Goal: Information Seeking & Learning: Get advice/opinions

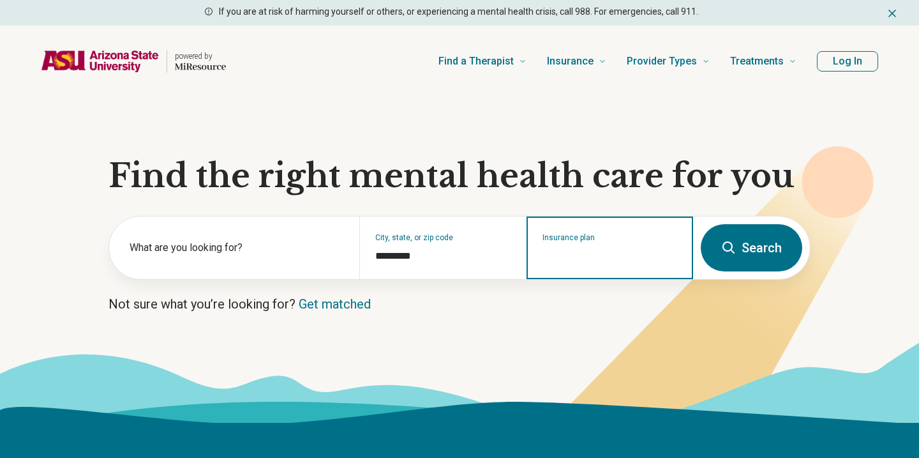
click at [611, 257] on input "Insurance plan" at bounding box center [610, 255] width 135 height 15
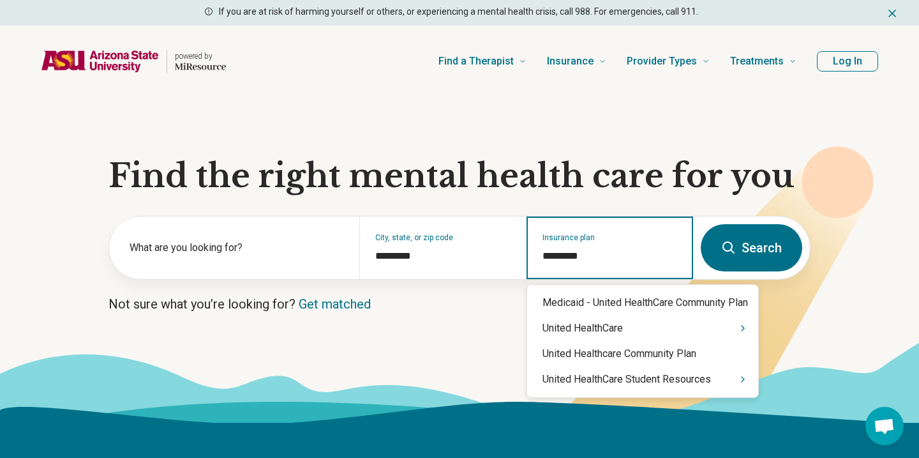
type input "**********"
click at [610, 373] on div "United HealthCare Student Resources" at bounding box center [642, 379] width 231 height 26
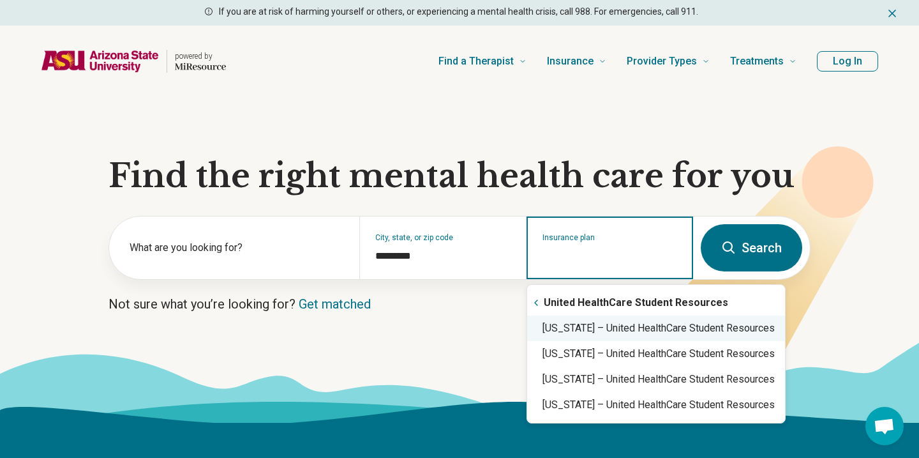
click at [669, 327] on div "[US_STATE] – United HealthCare Student Resources" at bounding box center [656, 328] width 258 height 26
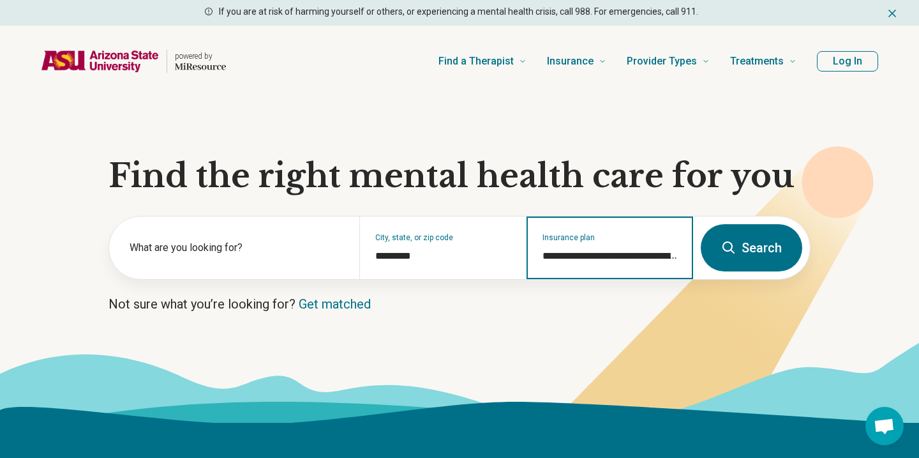
type input "**********"
click at [752, 246] on button "Search" at bounding box center [751, 247] width 101 height 47
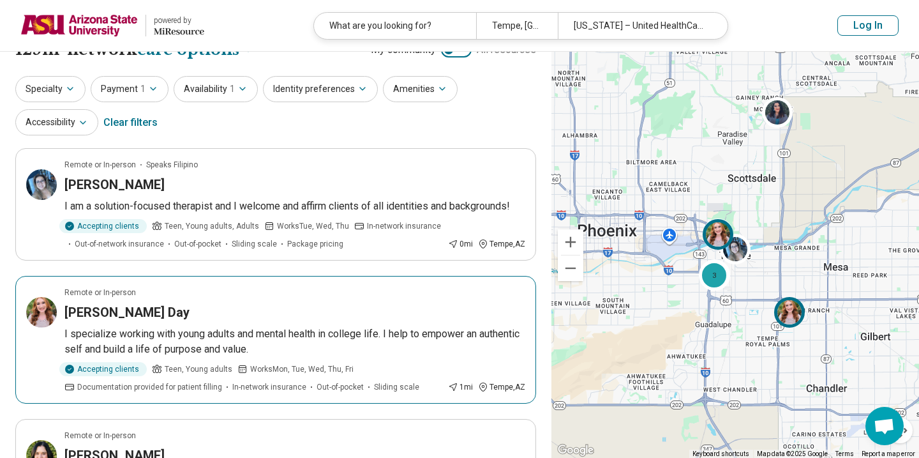
scroll to position [24, 0]
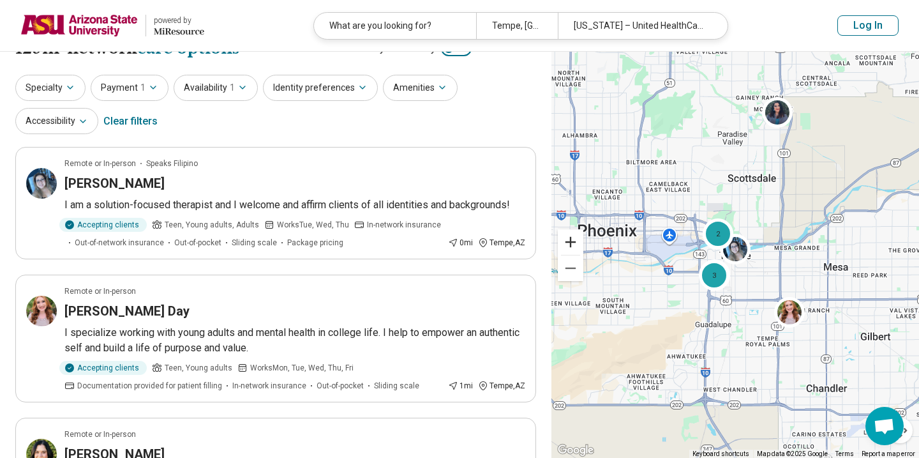
click at [580, 246] on button "Zoom in" at bounding box center [571, 242] width 26 height 26
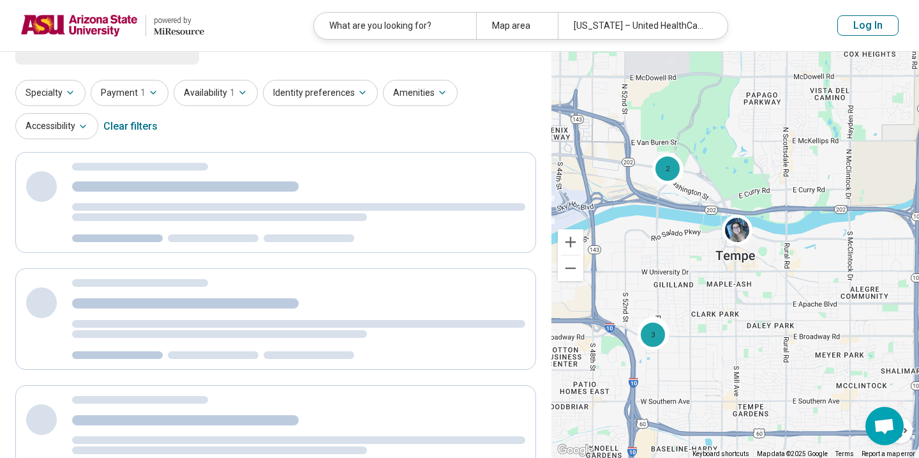
scroll to position [0, 0]
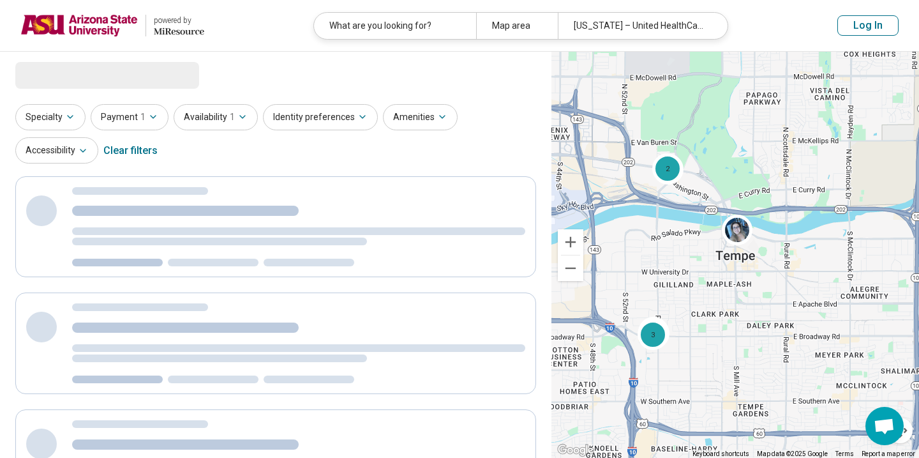
click at [580, 246] on button "Zoom in" at bounding box center [571, 242] width 26 height 26
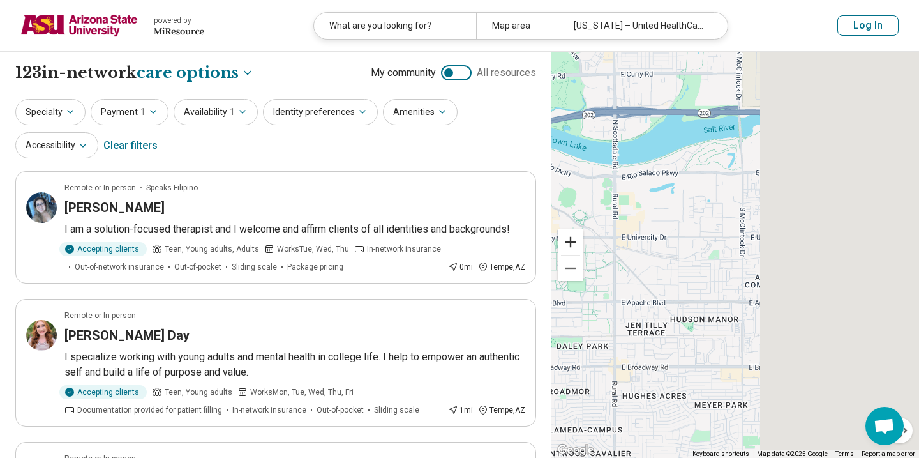
drag, startPoint x: 798, startPoint y: 300, endPoint x: 583, endPoint y: 251, distance: 221.3
click at [583, 251] on div "2 2 3 Keyboard shortcuts Map Data Map data ©2025 Google Map data ©2025 Google 5…" at bounding box center [735, 255] width 368 height 407
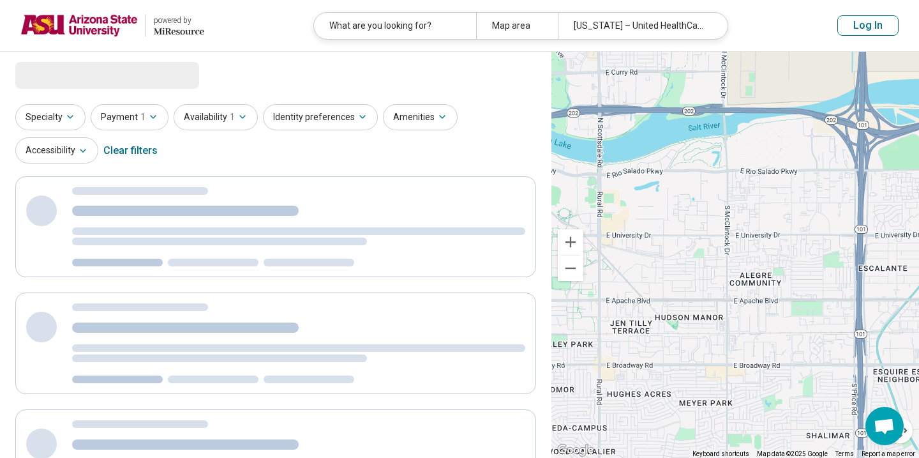
select select "***"
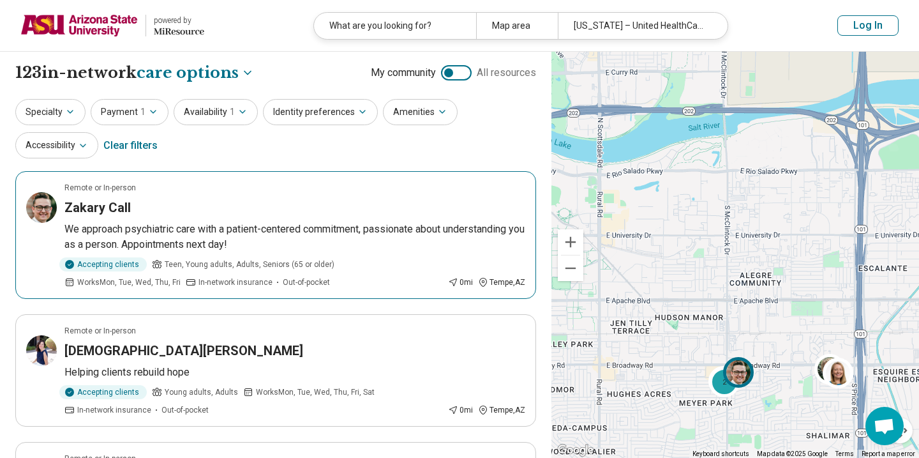
click at [750, 367] on img at bounding box center [738, 372] width 31 height 31
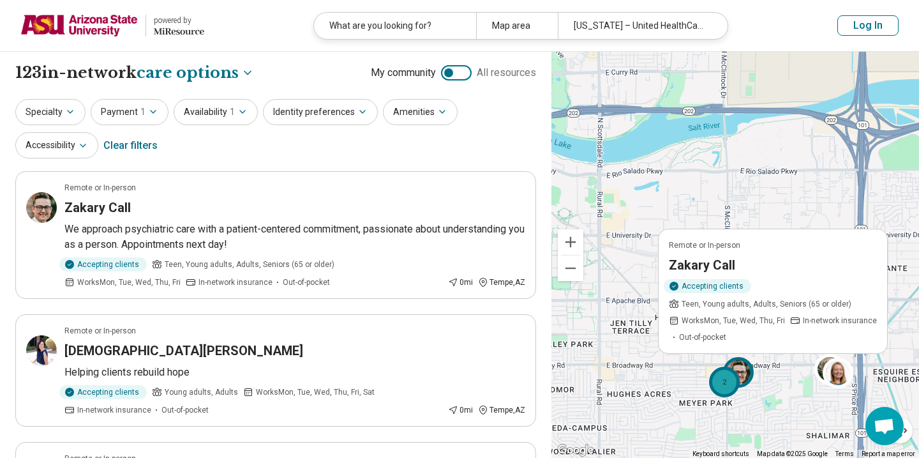
click at [723, 388] on div "2" at bounding box center [724, 381] width 31 height 31
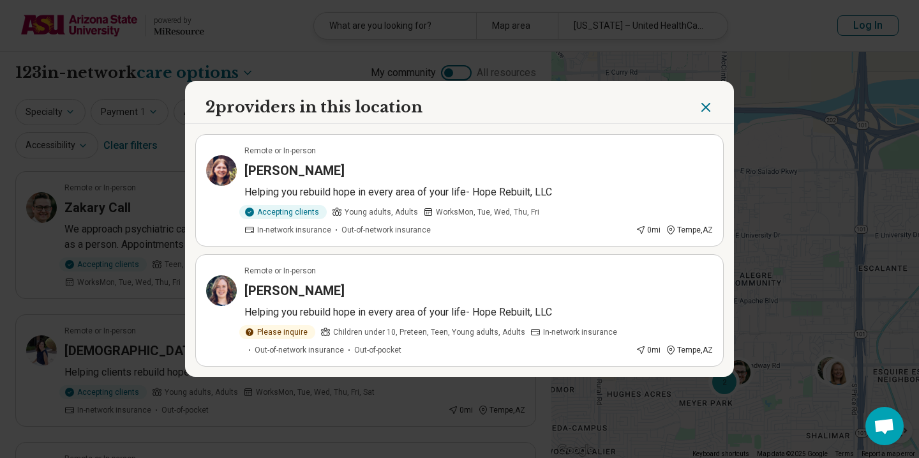
click at [703, 107] on icon "Close" at bounding box center [705, 107] width 15 height 15
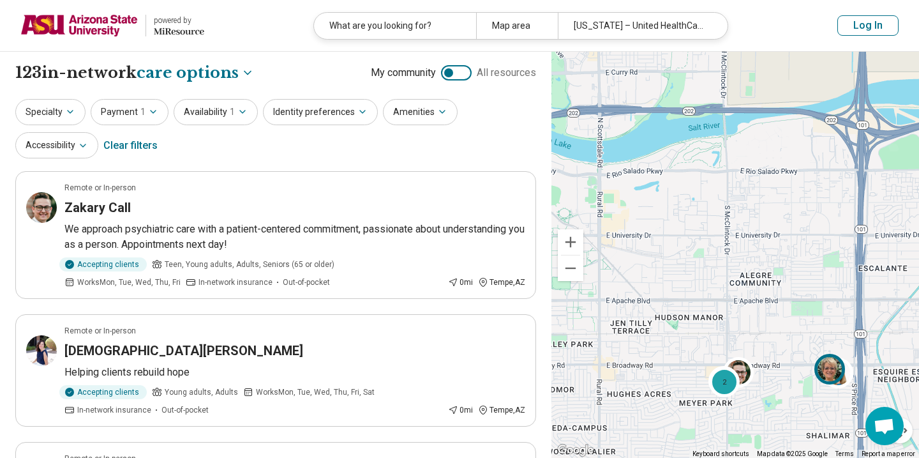
click at [823, 364] on img at bounding box center [829, 368] width 31 height 31
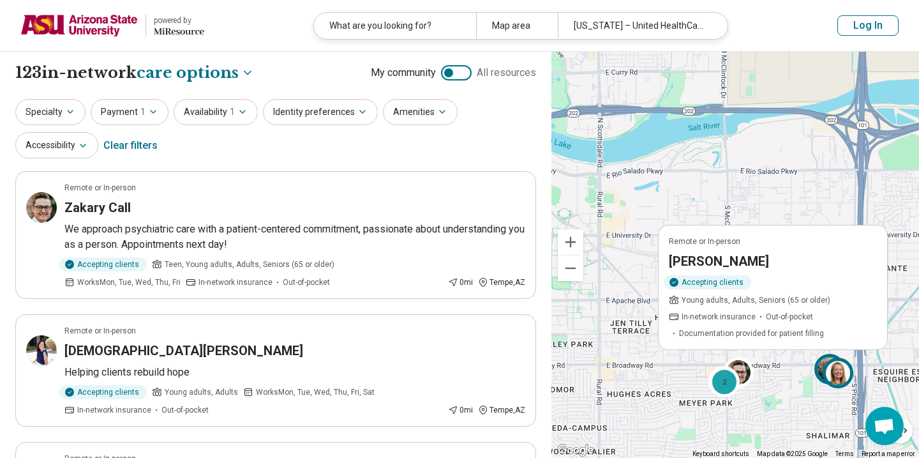
click at [840, 368] on img at bounding box center [838, 372] width 31 height 31
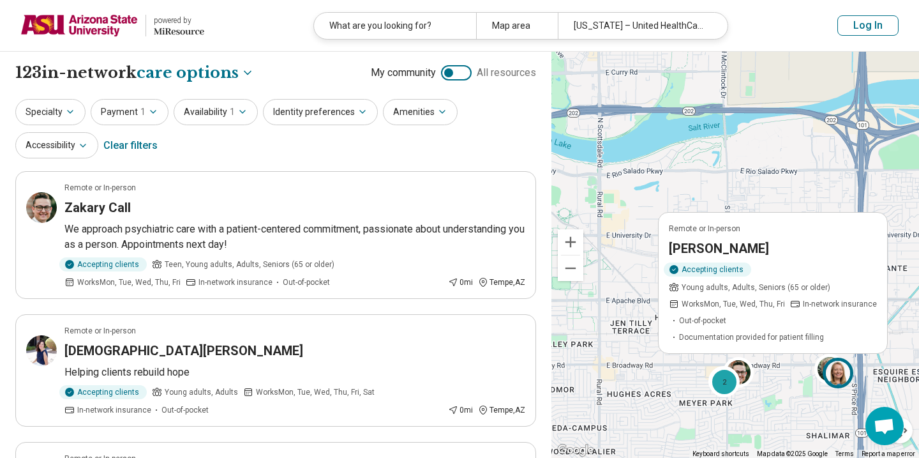
click at [777, 294] on div "Accepting clients Young adults, Adults, Seniors (65 or older) Works Mon, Tue, W…" at bounding box center [773, 302] width 208 height 80
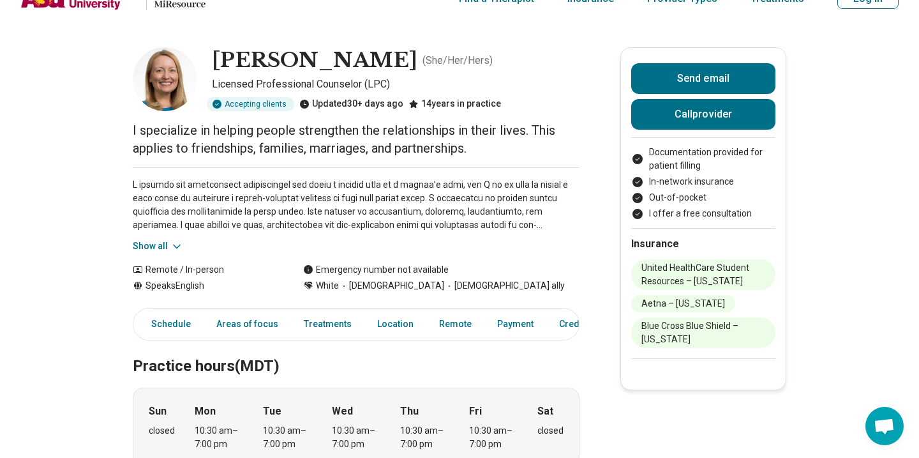
scroll to position [26, 0]
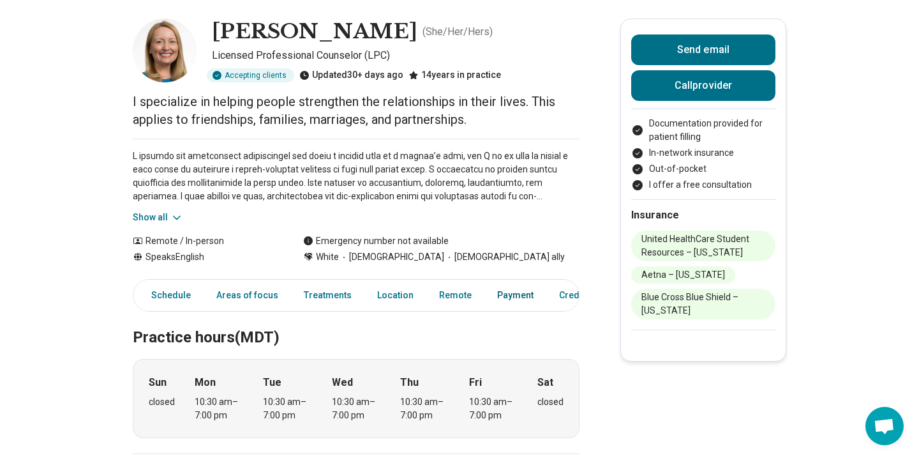
click at [507, 299] on link "Payment" at bounding box center [516, 295] width 52 height 26
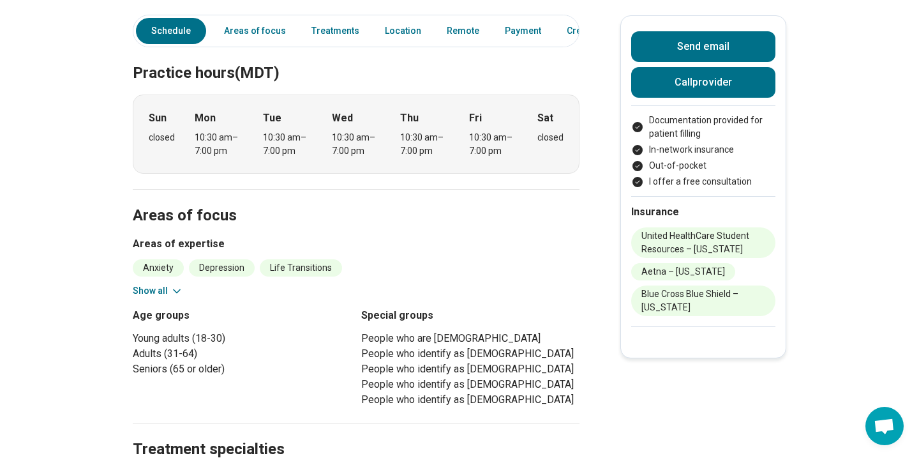
scroll to position [319, 0]
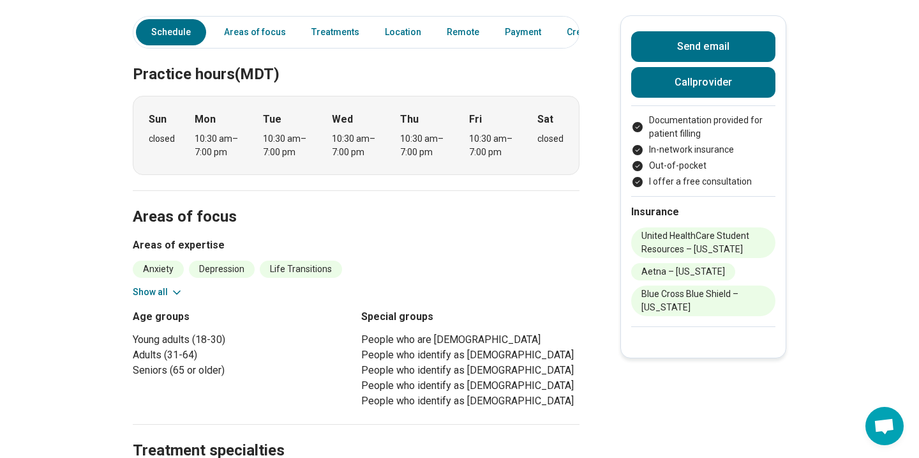
click at [160, 290] on button "Show all" at bounding box center [158, 291] width 50 height 13
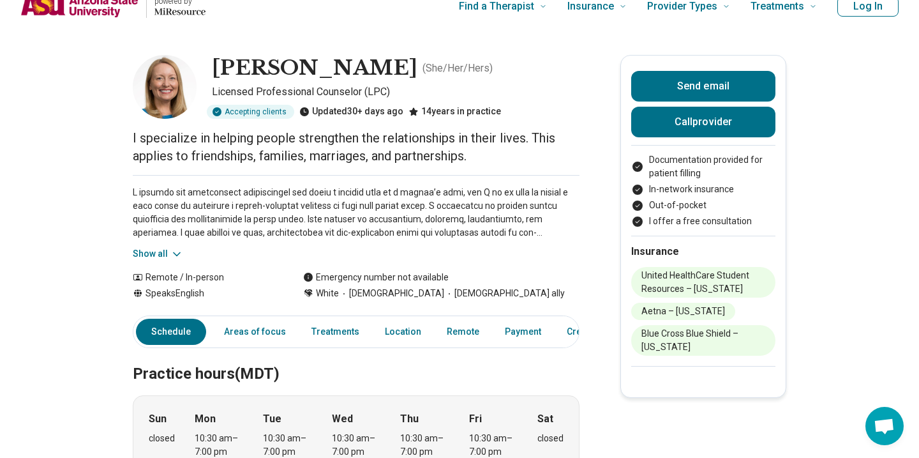
scroll to position [20, 0]
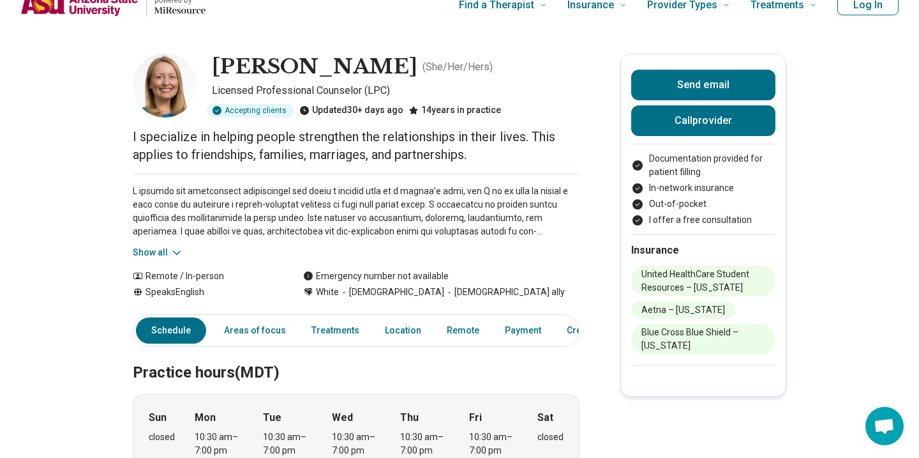
click at [151, 246] on button "Show all" at bounding box center [158, 252] width 50 height 13
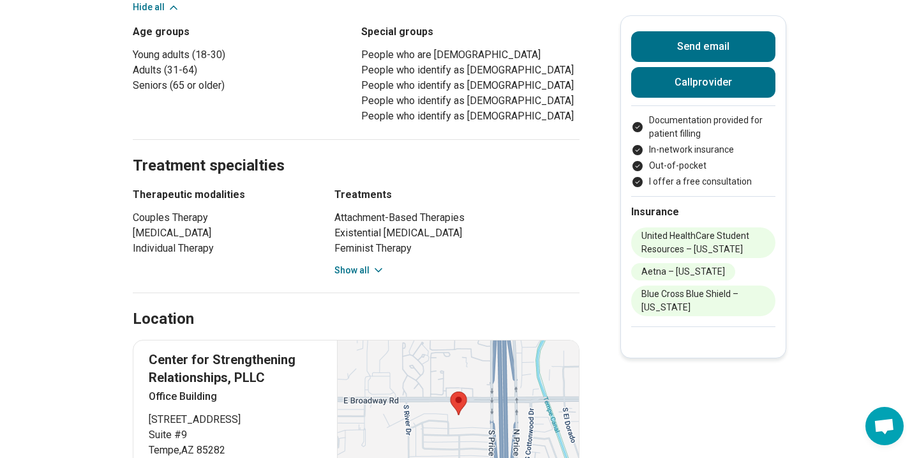
scroll to position [779, 0]
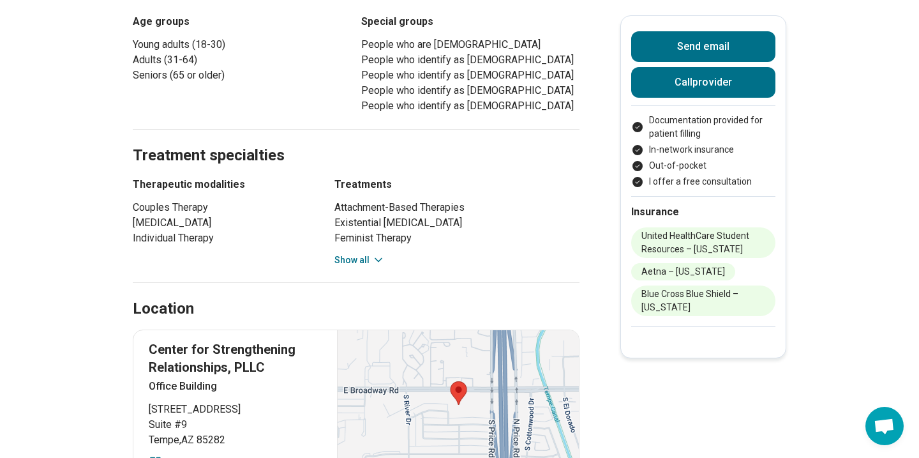
click at [349, 264] on button "Show all" at bounding box center [359, 259] width 50 height 13
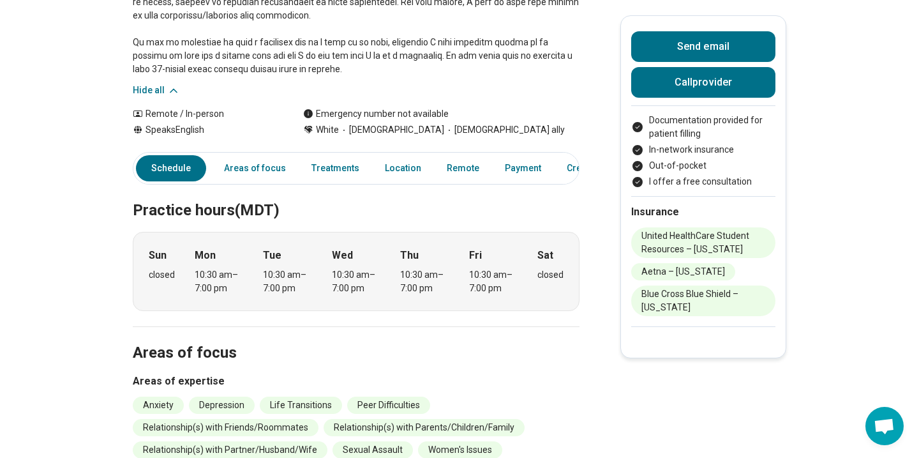
scroll to position [301, 0]
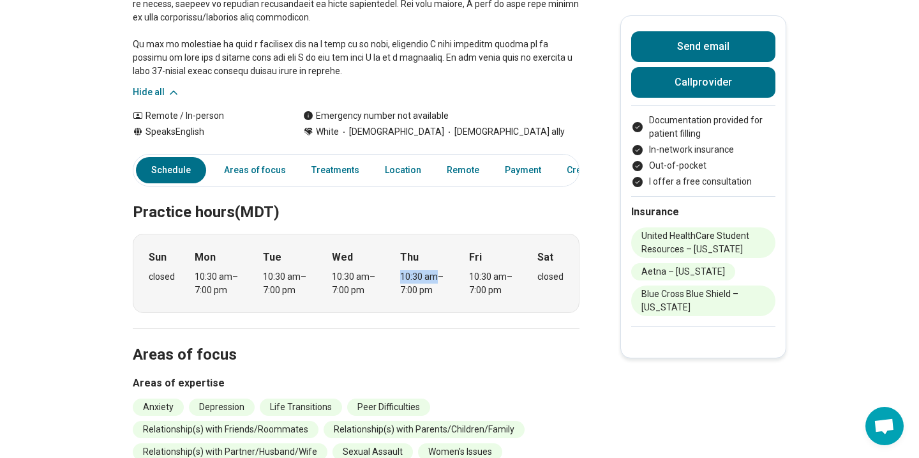
drag, startPoint x: 400, startPoint y: 274, endPoint x: 436, endPoint y: 279, distance: 36.0
click at [436, 279] on div "10:30 am – 7:00 pm" at bounding box center [424, 283] width 49 height 27
click at [423, 357] on h2 "Areas of focus" at bounding box center [356, 339] width 447 height 52
click at [506, 172] on link "Payment" at bounding box center [523, 170] width 52 height 26
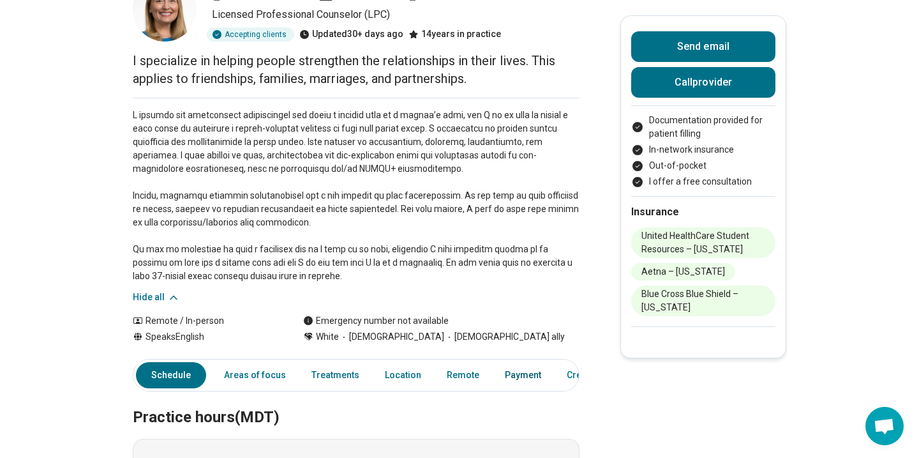
scroll to position [0, 0]
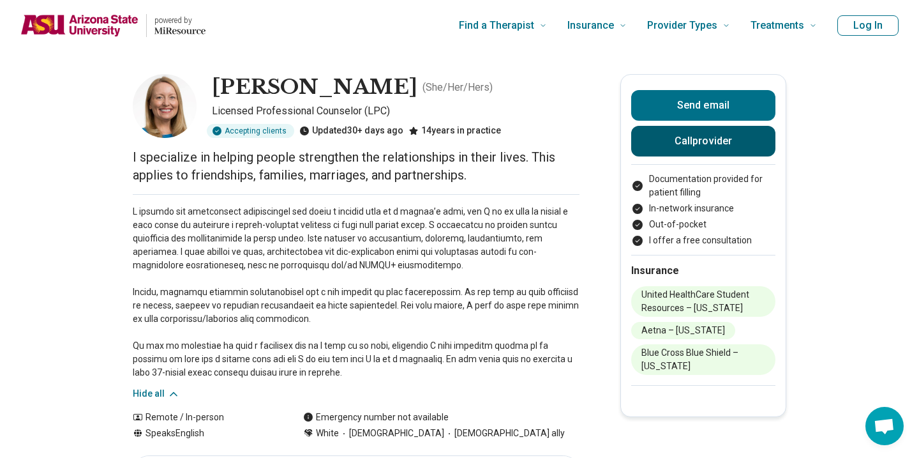
click at [694, 147] on button "Call provider" at bounding box center [703, 141] width 144 height 31
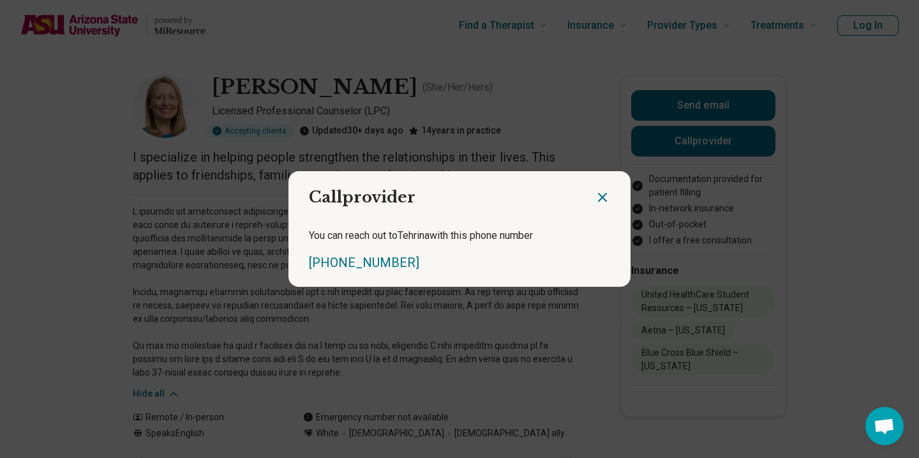
click at [601, 195] on icon "Close dialog" at bounding box center [603, 197] width 8 height 8
